Goal: Task Accomplishment & Management: Use online tool/utility

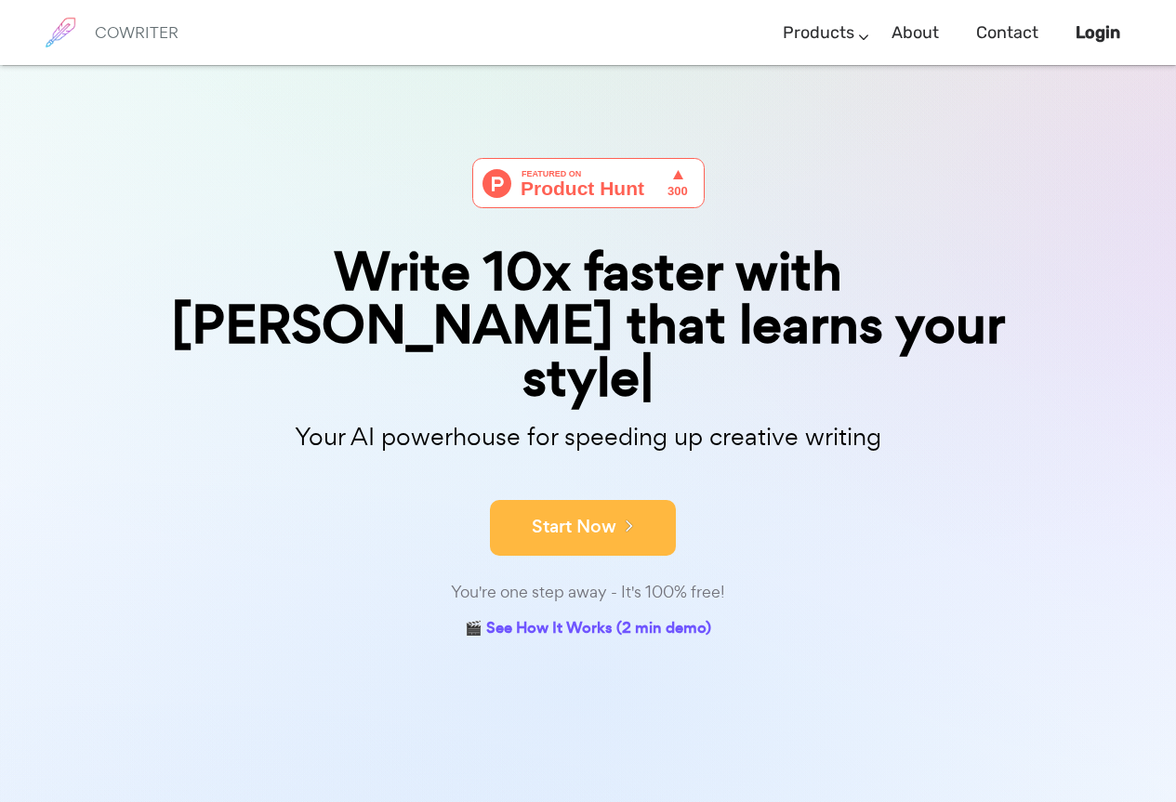
click at [620, 515] on icon at bounding box center [624, 525] width 17 height 20
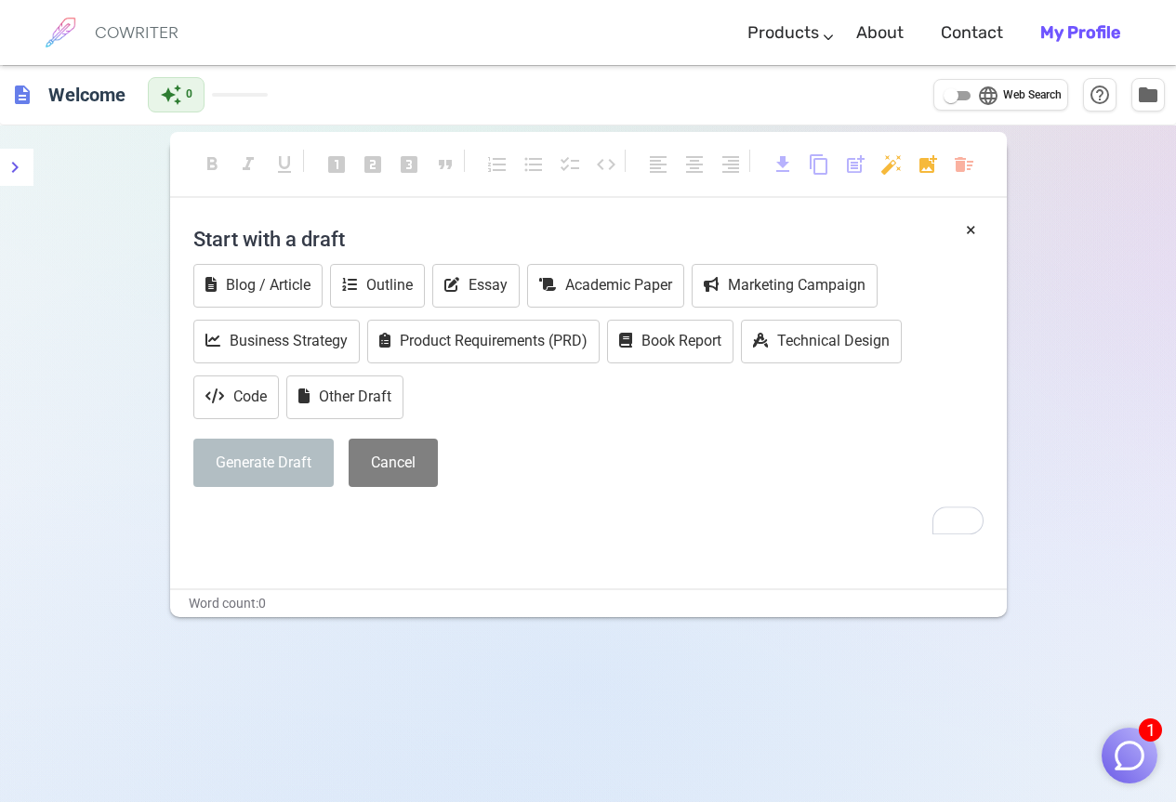
click at [562, 57] on div "COWRITER Products Writing Marketing Emails Images (soon) About Contact My Profi…" at bounding box center [588, 32] width 1102 height 65
